Goal: Information Seeking & Learning: Understand process/instructions

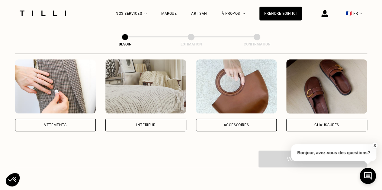
scroll to position [121, 0]
click at [231, 102] on img at bounding box center [236, 86] width 81 height 54
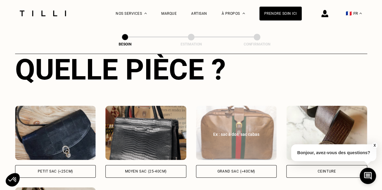
scroll to position [288, 0]
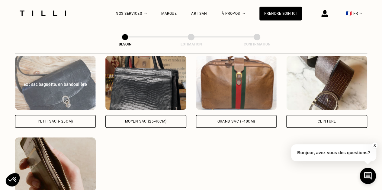
click at [50, 81] on div "Ex : sac baguette, en bandoulière" at bounding box center [56, 84] width 68 height 6
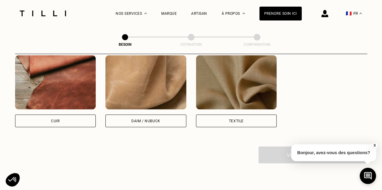
click at [64, 87] on img at bounding box center [55, 82] width 81 height 54
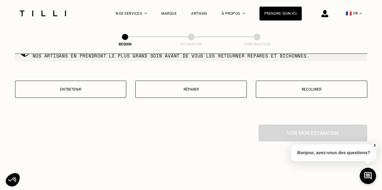
scroll to position [686, 0]
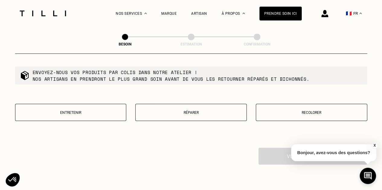
click at [210, 111] on p "Réparer" at bounding box center [190, 113] width 105 height 4
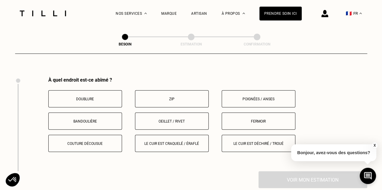
scroll to position [763, 0]
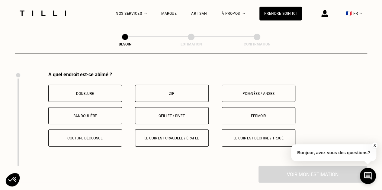
click at [256, 92] on p "Poignées / anses" at bounding box center [258, 94] width 67 height 4
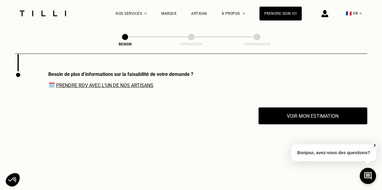
scroll to position [797, 0]
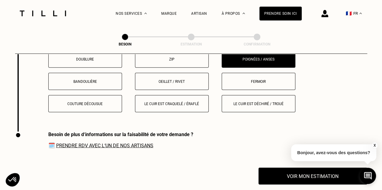
click at [85, 75] on button "Bandoulière" at bounding box center [85, 81] width 74 height 17
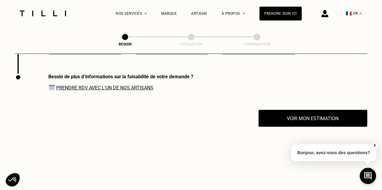
scroll to position [858, 0]
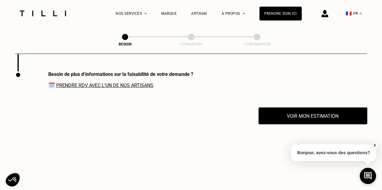
click at [122, 83] on link "Prendre RDV avec l‘un de nos artisans" at bounding box center [104, 86] width 97 height 6
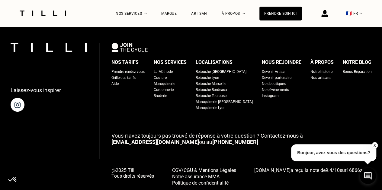
scroll to position [1119, 0]
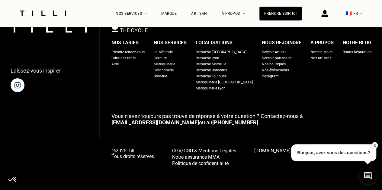
click at [373, 143] on button "X" at bounding box center [374, 145] width 6 height 7
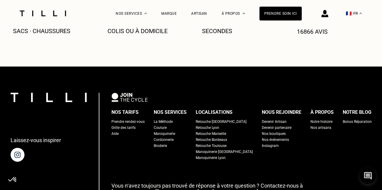
scroll to position [1058, 0]
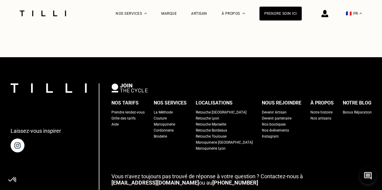
scroll to position [1177, 0]
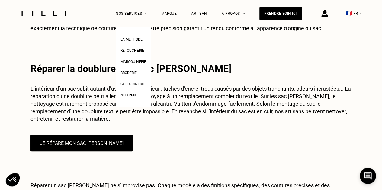
click at [133, 86] on span "Cordonnerie" at bounding box center [132, 84] width 24 height 4
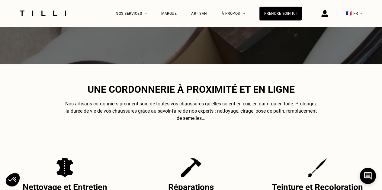
scroll to position [121, 0]
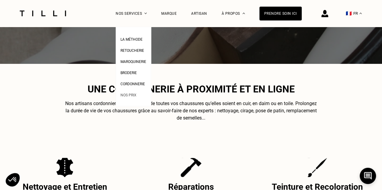
click at [132, 94] on link "Nos prix" at bounding box center [128, 94] width 16 height 6
select select "FR"
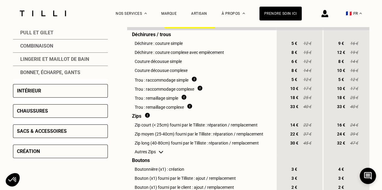
scroll to position [241, 0]
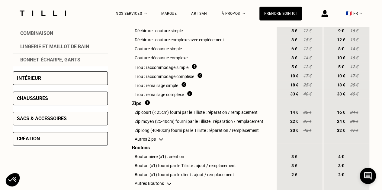
click at [40, 126] on div "Sacs & accessoires" at bounding box center [60, 119] width 95 height 14
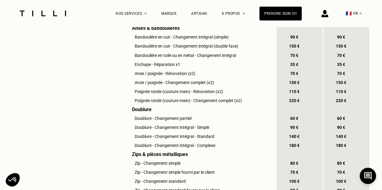
scroll to position [513, 0]
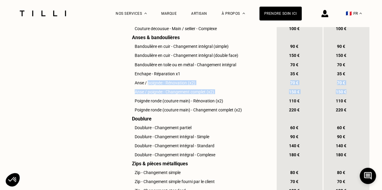
drag, startPoint x: 148, startPoint y: 94, endPoint x: 360, endPoint y: 100, distance: 211.9
click at [365, 105] on tbody "Entretenir Soin du cuir Nettoyage & Soin complet - Petit sac (< 25 cm) 50 € 60 …" at bounding box center [248, 36] width 242 height 724
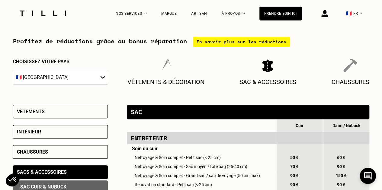
scroll to position [0, 0]
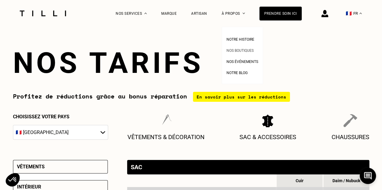
click at [240, 50] on span "Nos boutiques" at bounding box center [239, 51] width 27 height 4
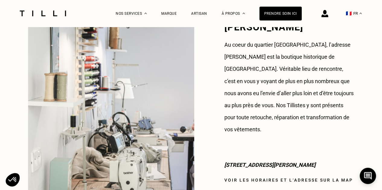
scroll to position [483, 0]
